Goal: Task Accomplishment & Management: Manage account settings

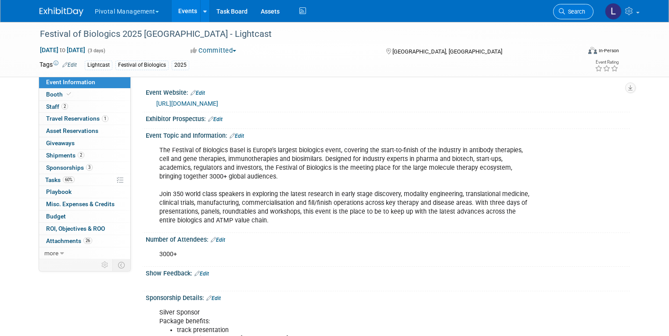
click at [573, 11] on span "Search" at bounding box center [575, 11] width 20 height 7
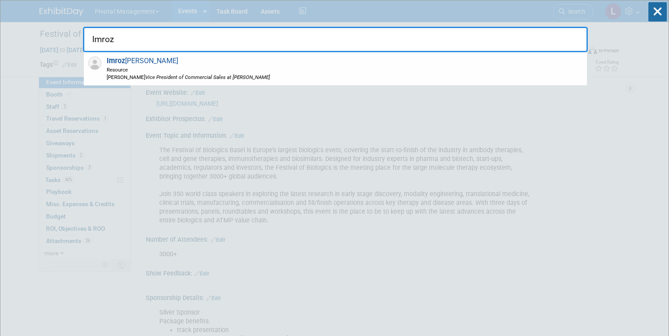
click at [205, 58] on span "Imroz Ghangas Resource Asimov Vice President of Commercial Sales at Asimov" at bounding box center [187, 69] width 166 height 24
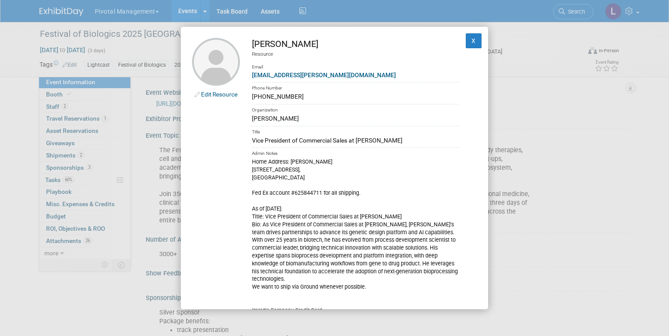
drag, startPoint x: 253, startPoint y: 141, endPoint x: 350, endPoint y: 143, distance: 97.0
click at [350, 143] on div "Vice President of Commercial Sales at Asimov" at bounding box center [355, 140] width 207 height 9
copy div "Vice President of Commercial Sales"
drag, startPoint x: 304, startPoint y: 94, endPoint x: 283, endPoint y: 96, distance: 21.5
click at [283, 96] on div "(925) 807-9467" at bounding box center [355, 96] width 207 height 9
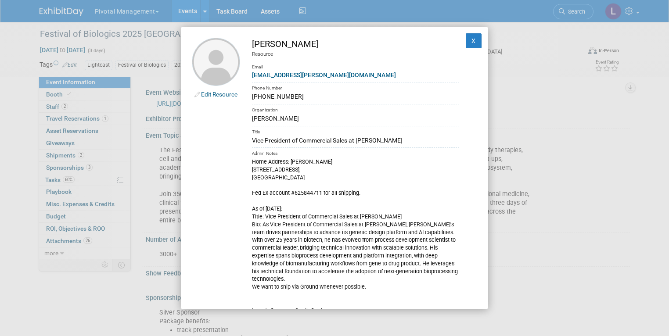
drag, startPoint x: 269, startPoint y: 97, endPoint x: 273, endPoint y: 98, distance: 4.8
click at [275, 98] on div "(925) 807-9467" at bounding box center [355, 96] width 207 height 9
click at [498, 274] on div "Edit Resource Imroz Ghangas Resource Email imroz@asimov.com Phone Number (925) …" at bounding box center [334, 168] width 669 height 336
click at [611, 169] on div "Edit Resource Imroz Ghangas Resource Email imroz@asimov.com Phone Number (925) …" at bounding box center [334, 168] width 669 height 336
click at [637, 196] on div "Edit Resource Imroz Ghangas Resource Email imroz@asimov.com Phone Number (925) …" at bounding box center [334, 168] width 669 height 336
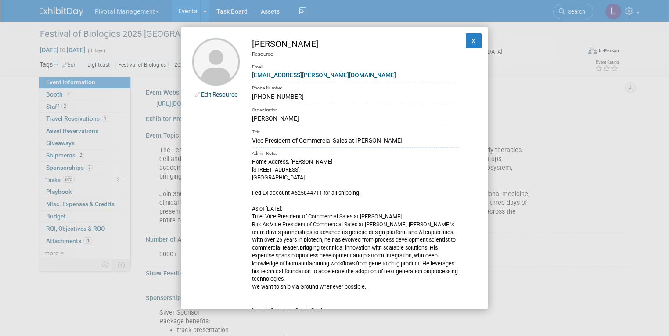
drag, startPoint x: 280, startPoint y: 96, endPoint x: 300, endPoint y: 96, distance: 19.3
click at [300, 96] on div "(925) 807-9467" at bounding box center [355, 96] width 207 height 9
copy div "9467"
click at [468, 41] on button "X" at bounding box center [474, 40] width 16 height 15
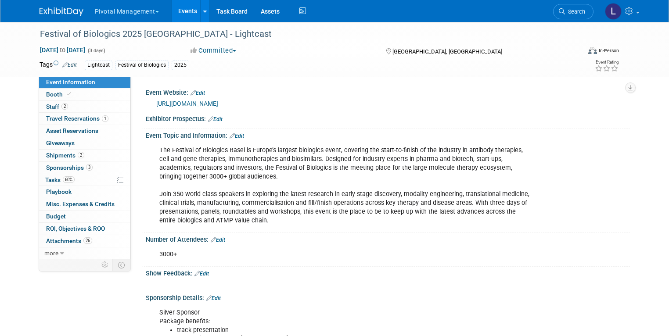
click at [578, 16] on link "Search" at bounding box center [573, 11] width 40 height 15
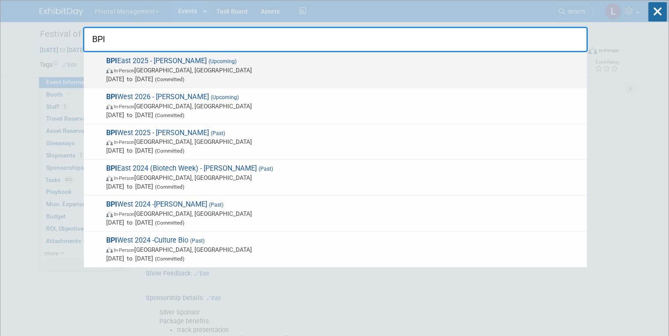
type input "BPI"
click at [224, 79] on span "Sep 16, 2025 to Sep 18, 2025 (Committed)" at bounding box center [344, 79] width 476 height 9
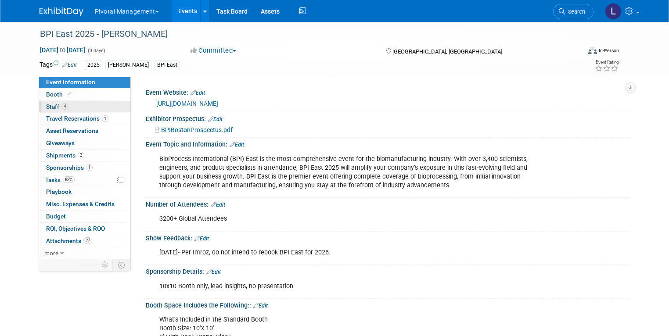
click at [62, 107] on link "4 Staff 4" at bounding box center [84, 107] width 91 height 12
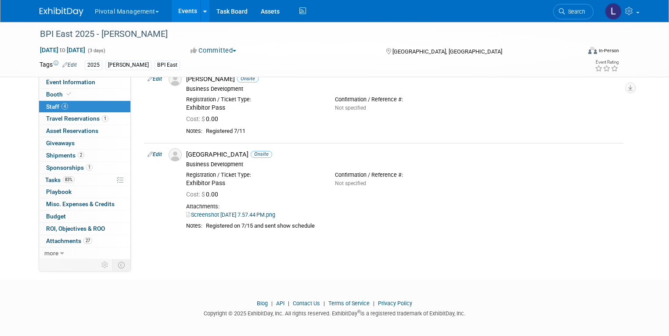
scroll to position [209, 0]
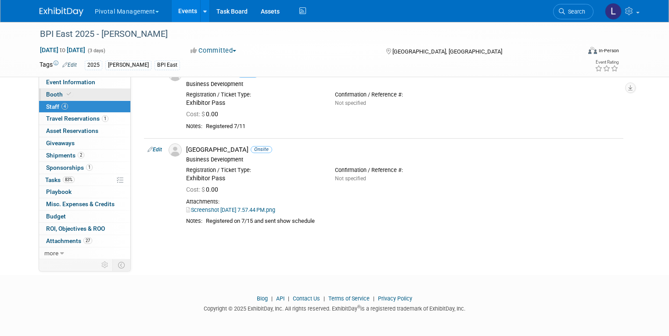
click at [43, 90] on link "Booth" at bounding box center [84, 95] width 91 height 12
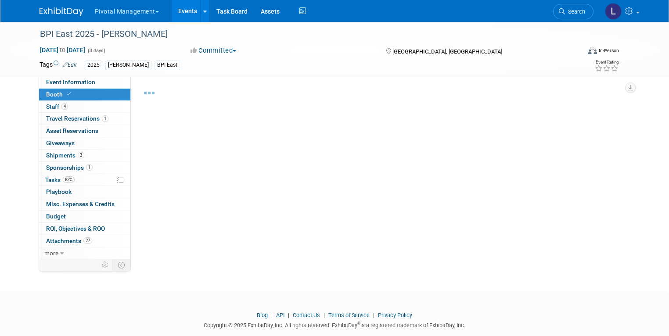
select select "Yes"
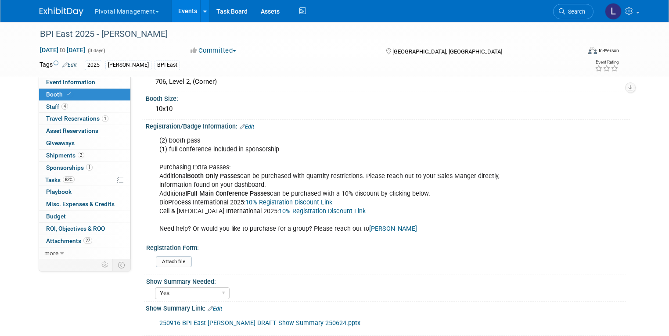
scroll to position [149, 0]
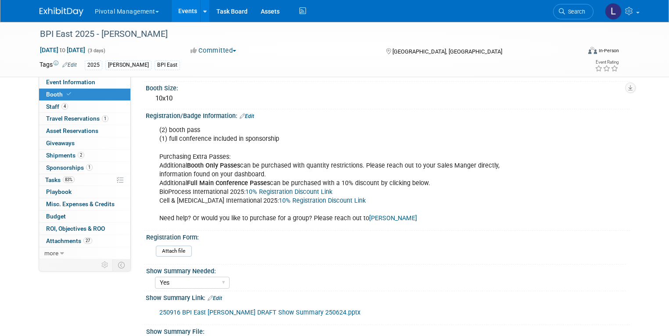
click at [280, 192] on link "10% Registration Discount Link" at bounding box center [288, 191] width 87 height 7
click at [53, 84] on span "Event Information" at bounding box center [70, 82] width 49 height 7
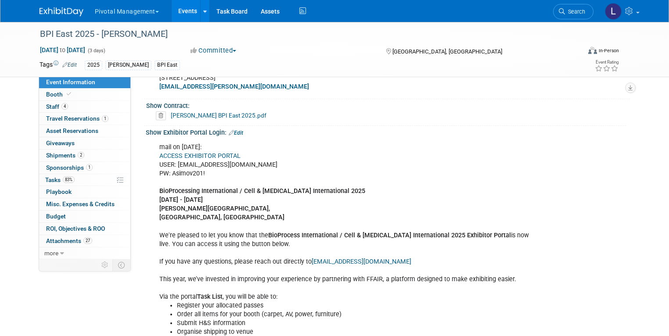
scroll to position [619, 0]
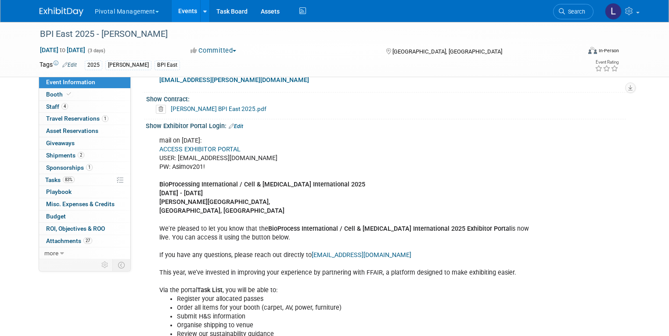
click at [168, 153] on div "mail on [DATE]: ACCESS EXHIBITOR PORTAL USER: [EMAIL_ADDRESS][DOMAIN_NAME] PW: …" at bounding box center [344, 334] width 383 height 405
click at [168, 151] on link "ACCESS EXHIBITOR PORTAL" at bounding box center [199, 149] width 81 height 7
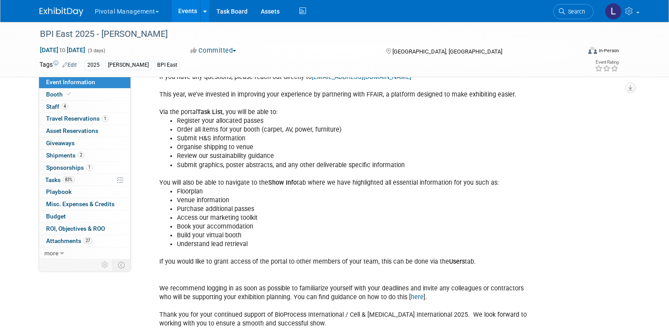
scroll to position [788, 0]
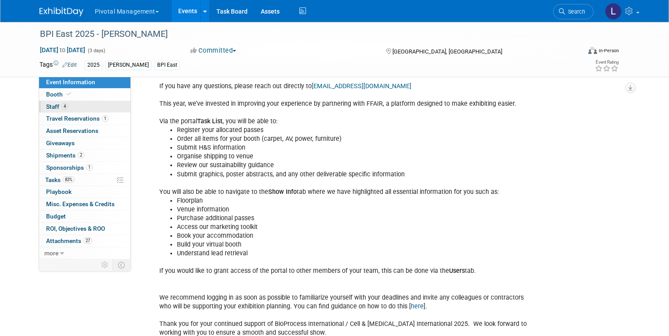
click at [61, 108] on span "4" at bounding box center [64, 106] width 7 height 7
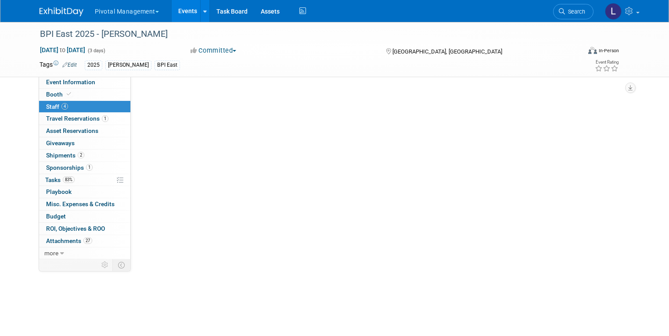
scroll to position [0, 0]
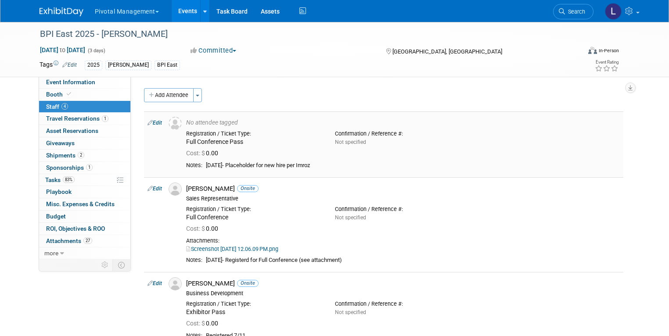
click at [147, 122] on icon at bounding box center [149, 122] width 5 height 9
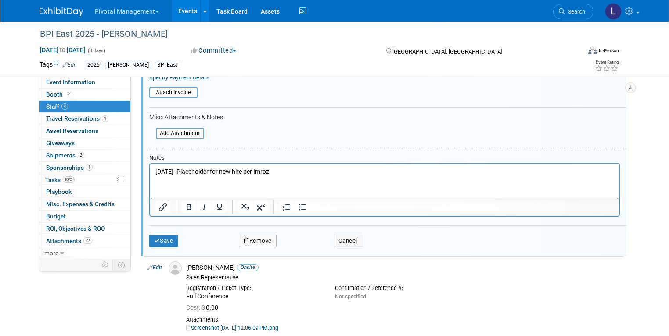
scroll to position [252, 0]
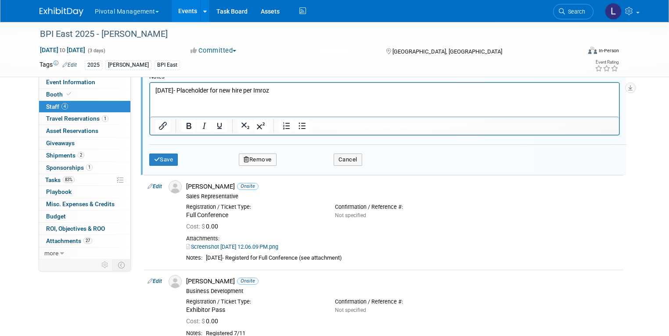
click at [244, 154] on button "Remove" at bounding box center [258, 160] width 38 height 12
click at [303, 161] on link "Yes" at bounding box center [305, 165] width 25 height 14
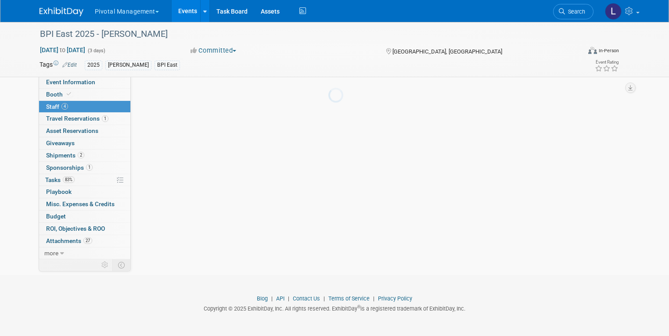
scroll to position [201, 0]
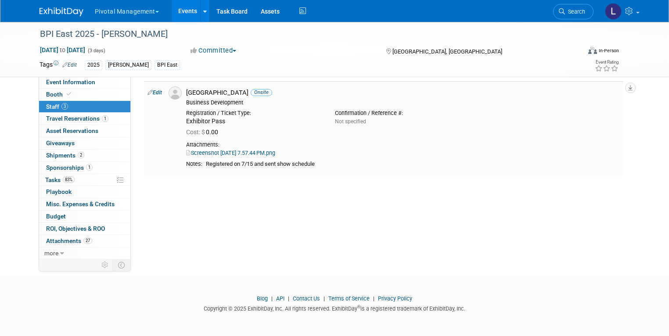
click at [537, 92] on div "[GEOGRAPHIC_DATA] Onsite" at bounding box center [403, 93] width 434 height 8
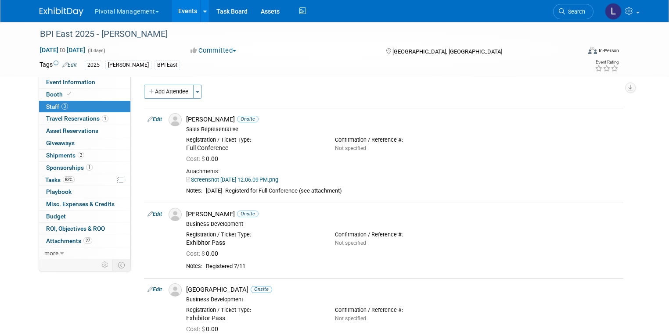
scroll to position [0, 0]
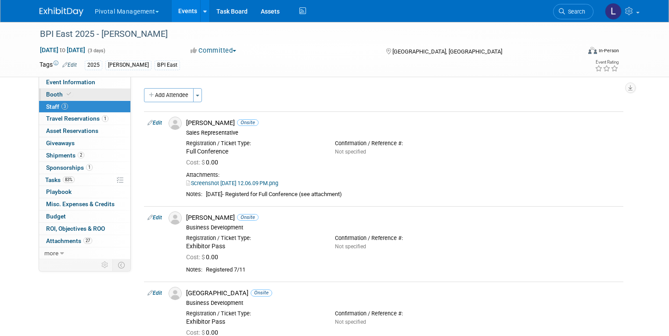
click at [65, 93] on span at bounding box center [69, 94] width 8 height 7
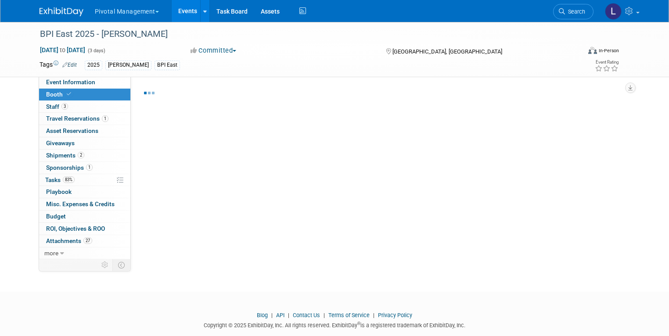
select select "Yes"
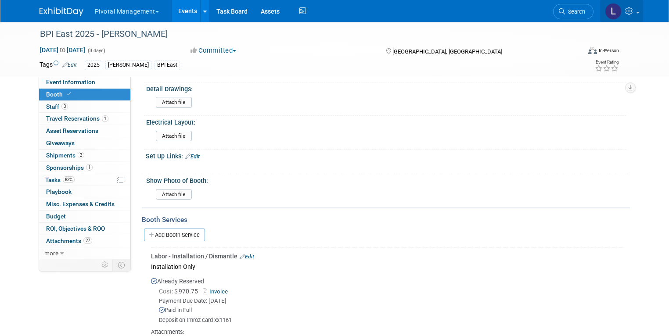
scroll to position [652, 0]
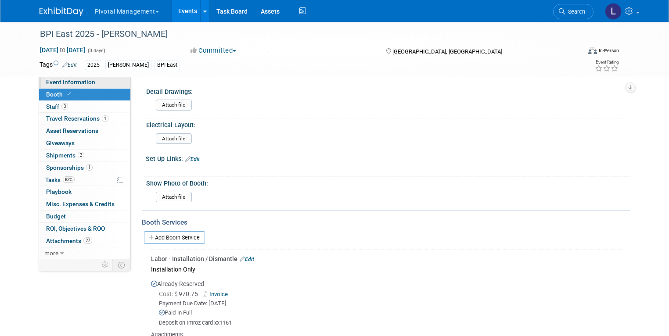
click at [69, 83] on span "Event Information" at bounding box center [70, 82] width 49 height 7
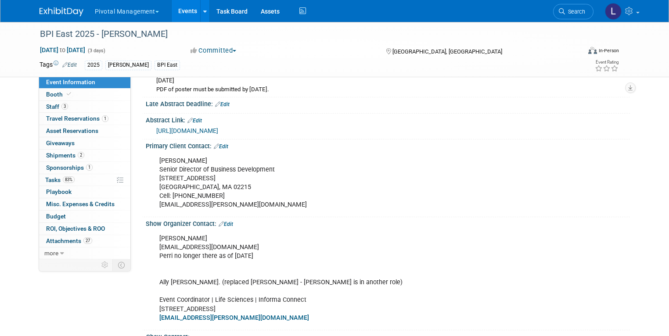
scroll to position [500, 0]
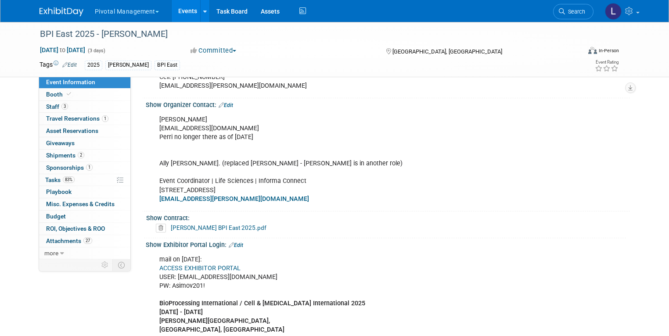
click at [219, 266] on link "ACCESS EXHIBITOR PORTAL" at bounding box center [199, 268] width 81 height 7
click at [211, 265] on link "ACCESS EXHIBITOR PORTAL" at bounding box center [199, 268] width 81 height 7
drag, startPoint x: 530, startPoint y: 87, endPoint x: 552, endPoint y: 34, distance: 57.6
click at [531, 86] on div "[PERSON_NAME] Senior Director of Business Development [STREET_ADDRESS] Cell: [P…" at bounding box center [344, 63] width 383 height 61
click at [565, 15] on link "Search" at bounding box center [573, 11] width 40 height 15
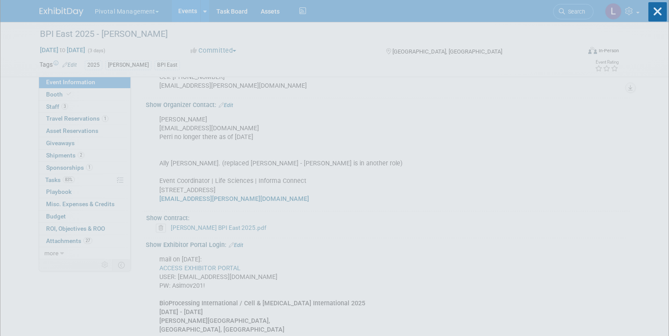
scroll to position [0, 0]
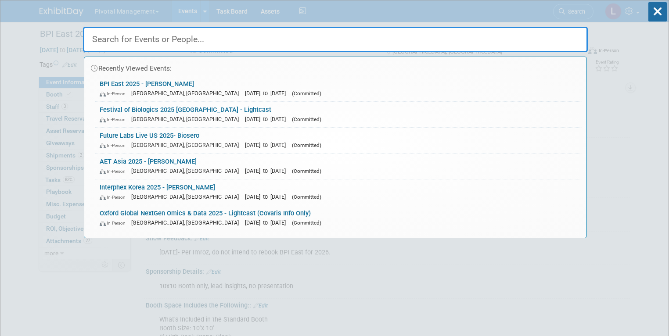
click at [165, 41] on input "text" at bounding box center [335, 39] width 505 height 25
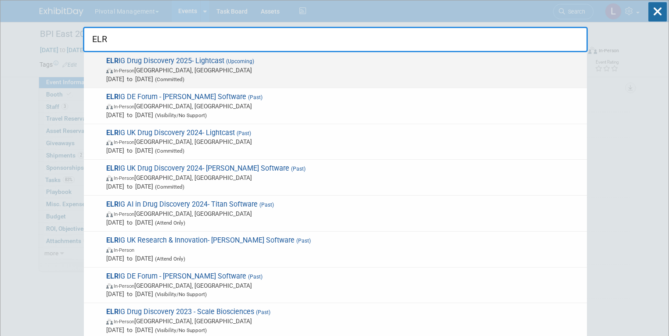
type input "ELR"
click at [208, 67] on span "In-Person [GEOGRAPHIC_DATA], [GEOGRAPHIC_DATA]" at bounding box center [344, 70] width 476 height 9
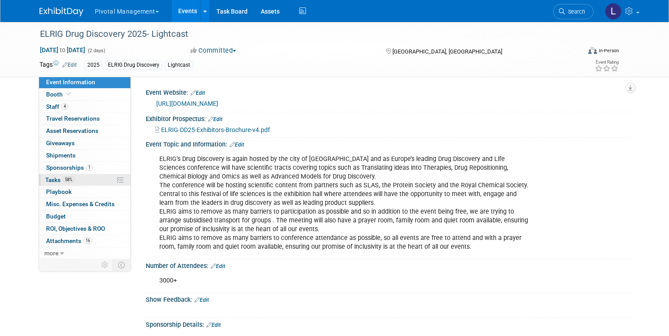
click at [53, 179] on span "Tasks 58%" at bounding box center [59, 179] width 29 height 7
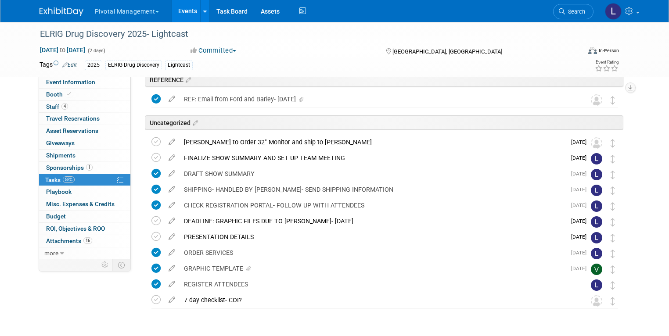
scroll to position [66, 0]
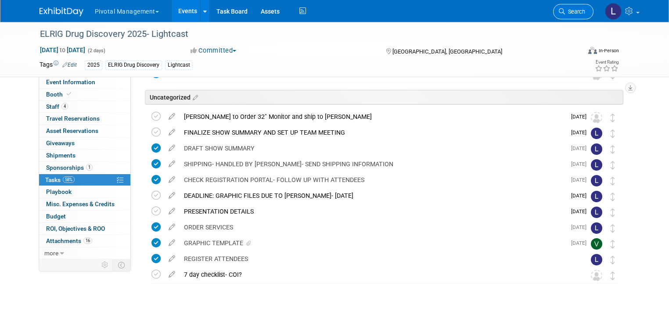
click at [577, 12] on span "Search" at bounding box center [575, 11] width 20 height 7
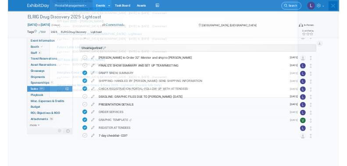
scroll to position [0, 0]
